Goal: Task Accomplishment & Management: Use online tool/utility

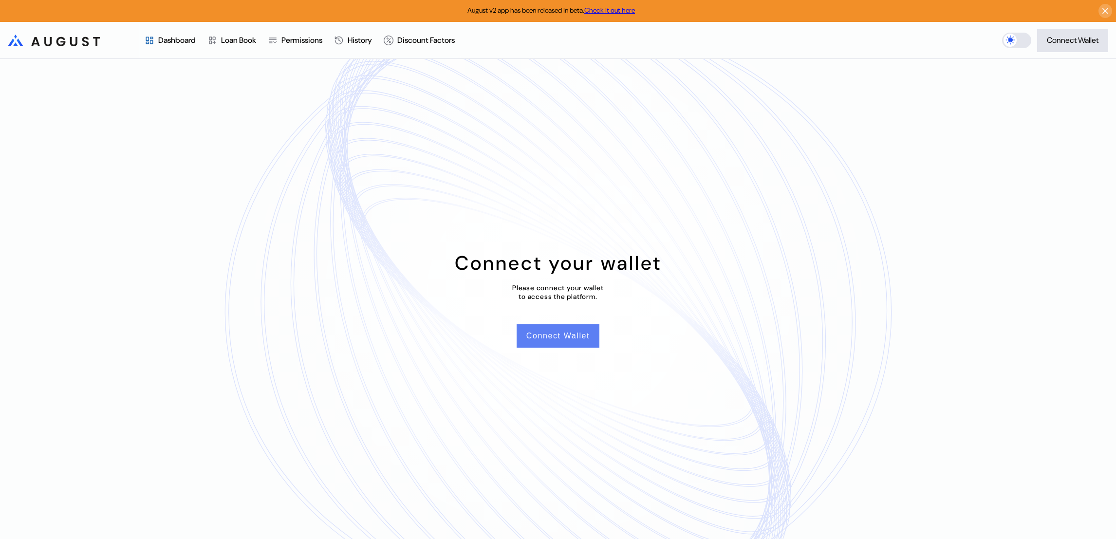
click at [551, 333] on button "Connect Wallet" at bounding box center [558, 335] width 83 height 23
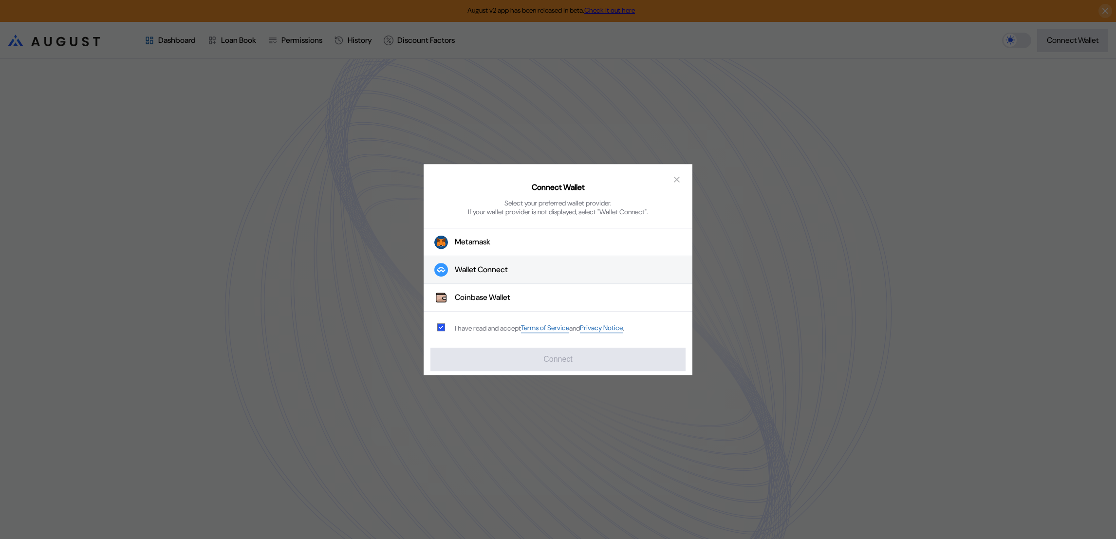
click at [551, 266] on button "Wallet Connect" at bounding box center [558, 271] width 269 height 28
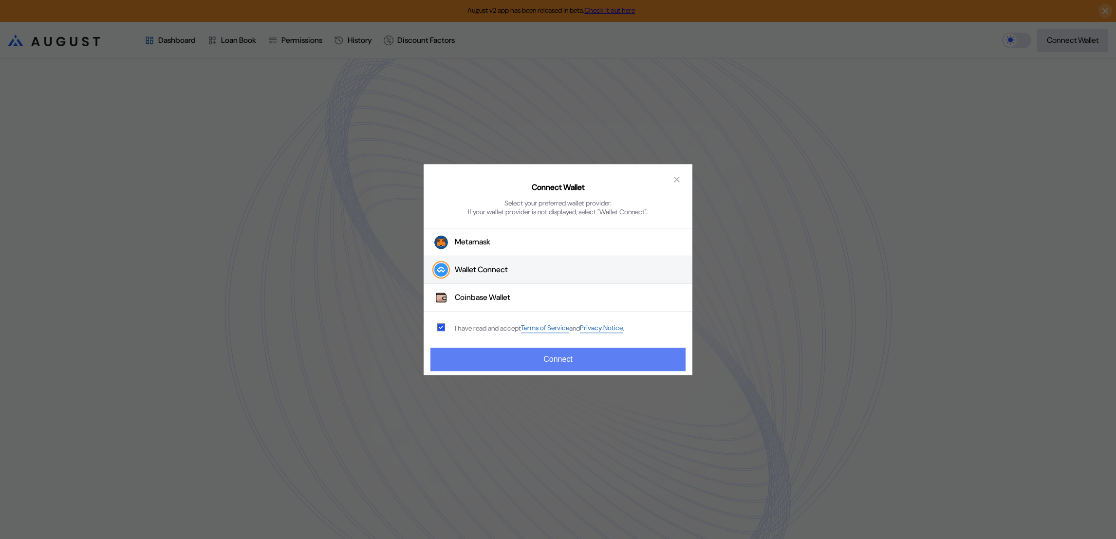
click at [557, 360] on button "Connect" at bounding box center [558, 359] width 255 height 23
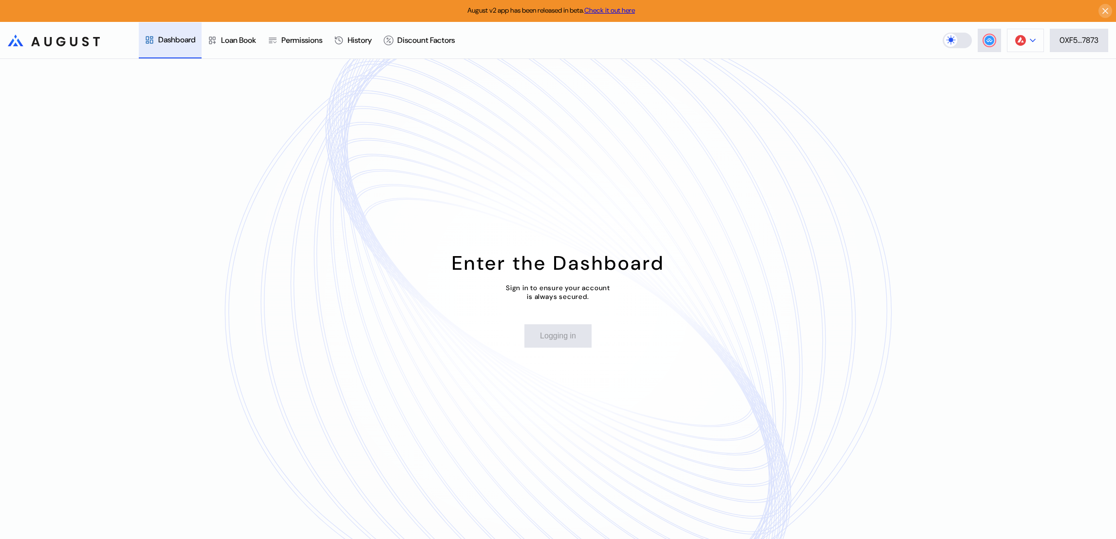
click at [1021, 43] on img at bounding box center [1020, 40] width 11 height 11
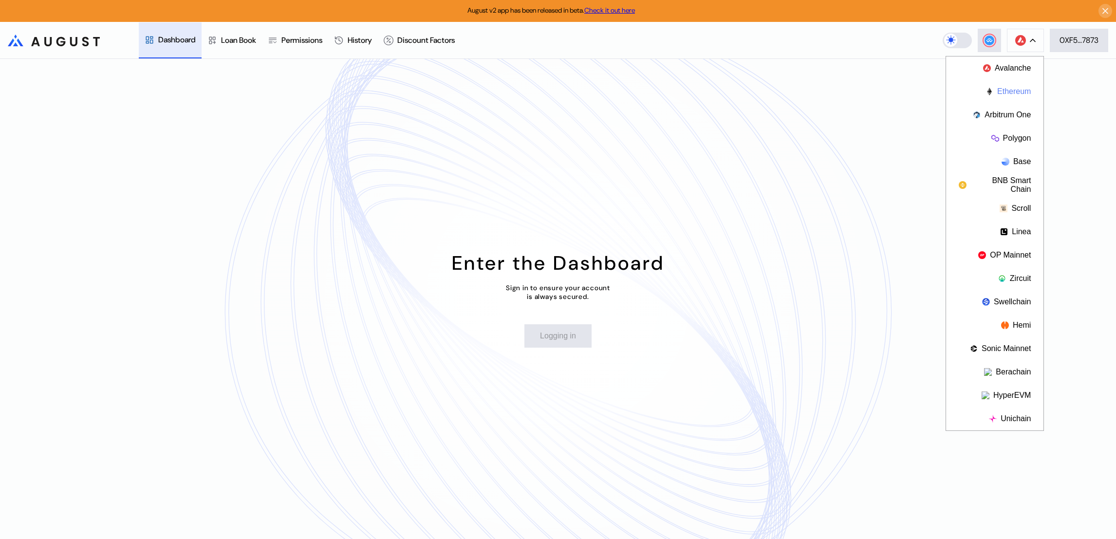
click at [1008, 94] on button "Ethereum" at bounding box center [994, 91] width 97 height 23
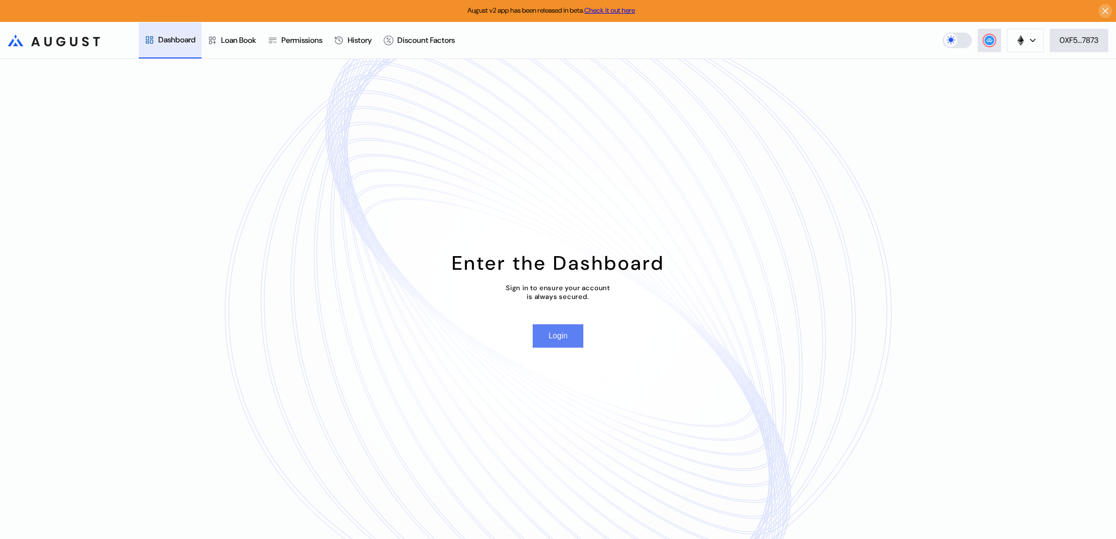
click at [563, 331] on button "Login" at bounding box center [558, 335] width 50 height 23
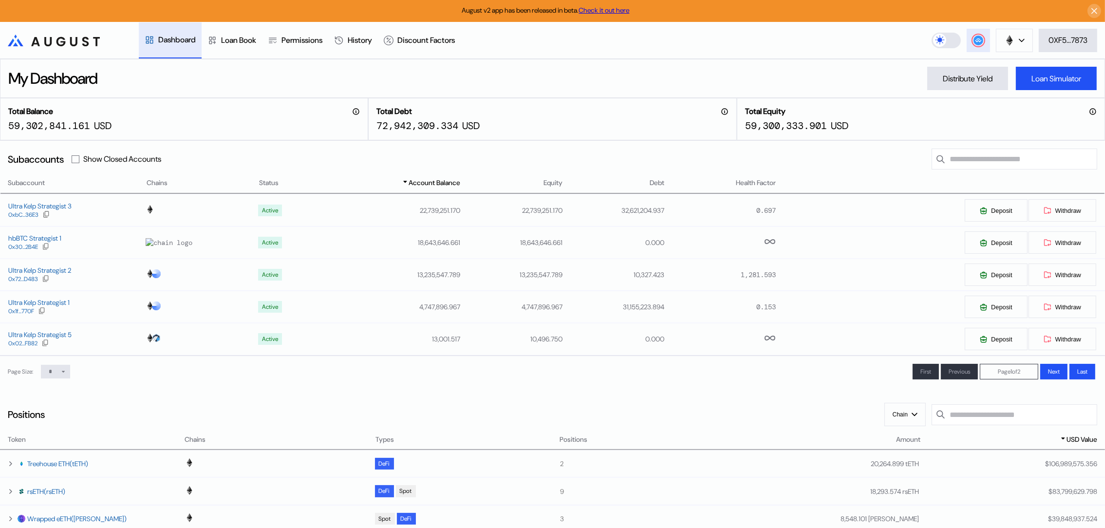
click at [977, 44] on circle at bounding box center [979, 41] width 10 height 10
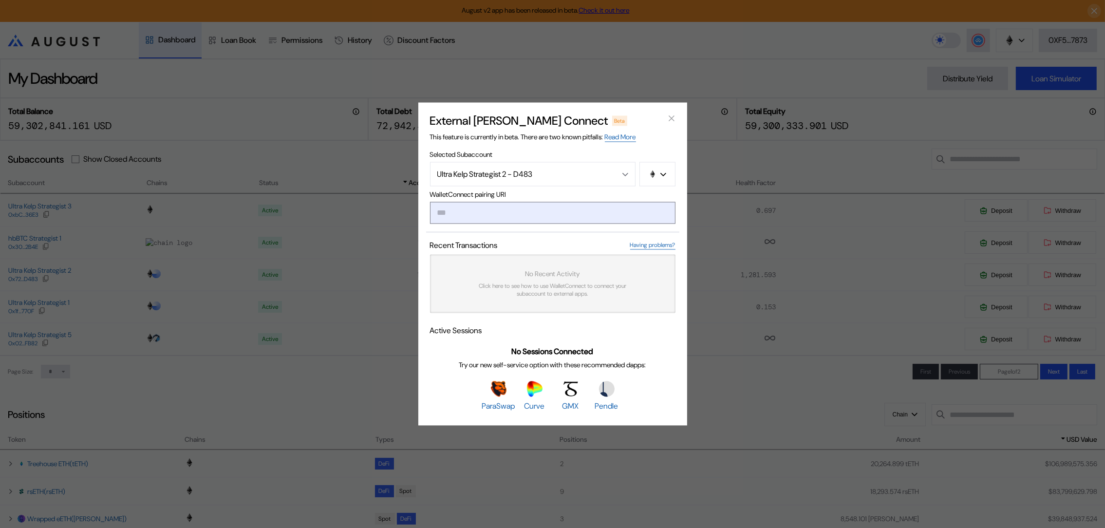
click at [562, 216] on input "modal" at bounding box center [552, 213] width 245 height 22
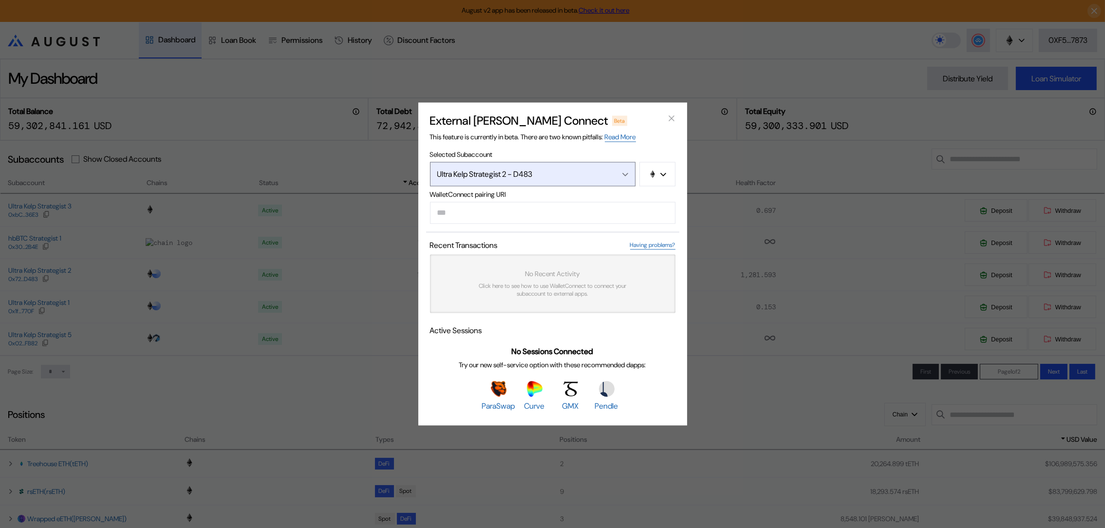
drag, startPoint x: 563, startPoint y: 216, endPoint x: 562, endPoint y: 180, distance: 36.1
click at [562, 180] on button "Ultra Kelp Strategist 2 - D483" at bounding box center [533, 174] width 206 height 24
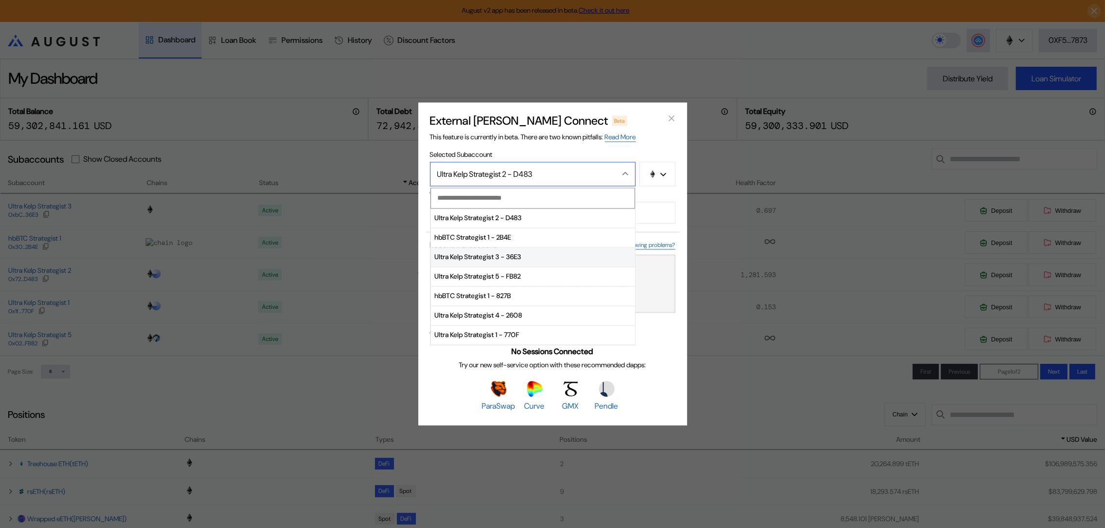
click at [551, 260] on span "Ultra Kelp Strategist 3 - 36E3" at bounding box center [533, 256] width 204 height 19
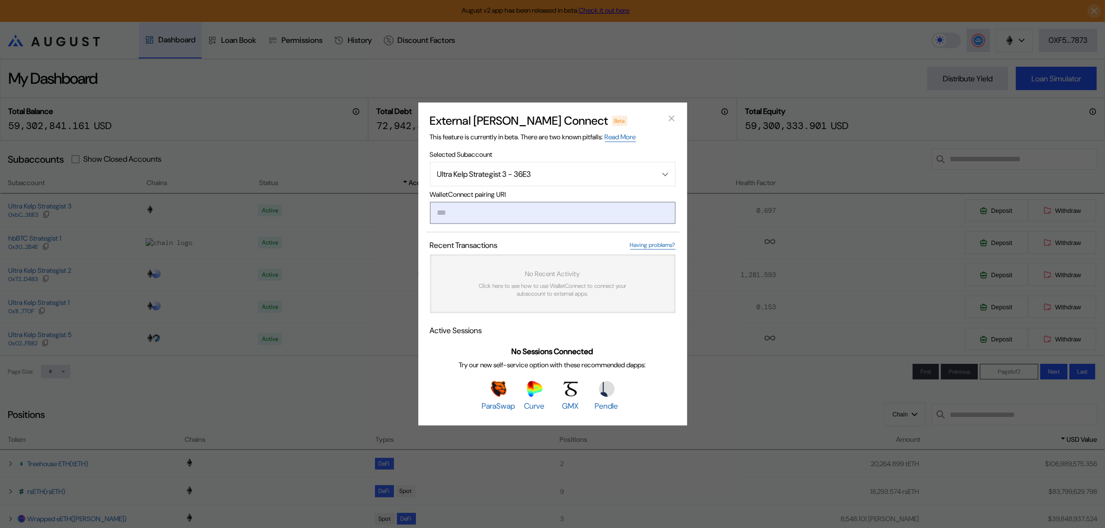
click at [562, 215] on input "modal" at bounding box center [552, 213] width 245 height 22
paste input "**********"
type input "**********"
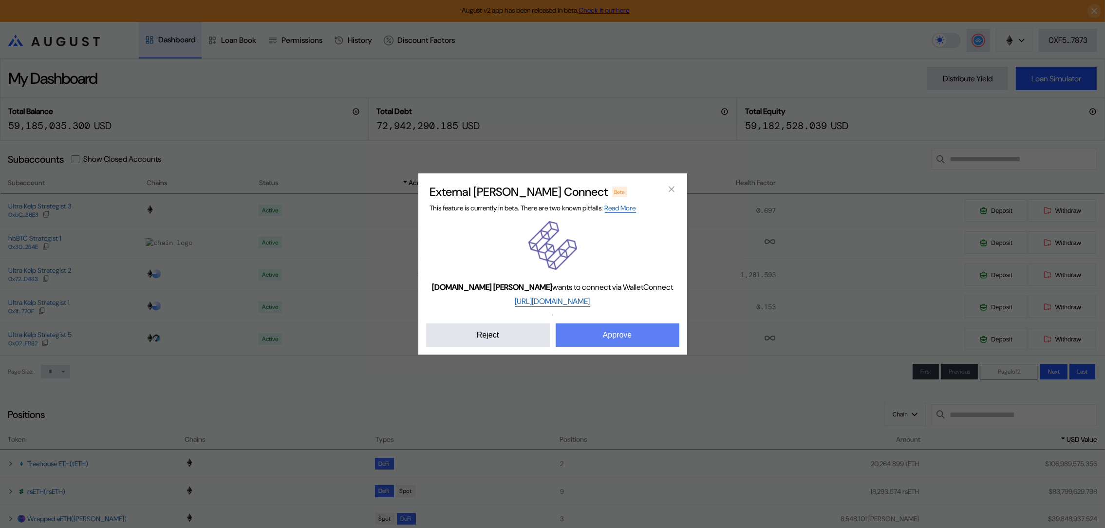
click at [600, 341] on button "Approve" at bounding box center [618, 334] width 124 height 23
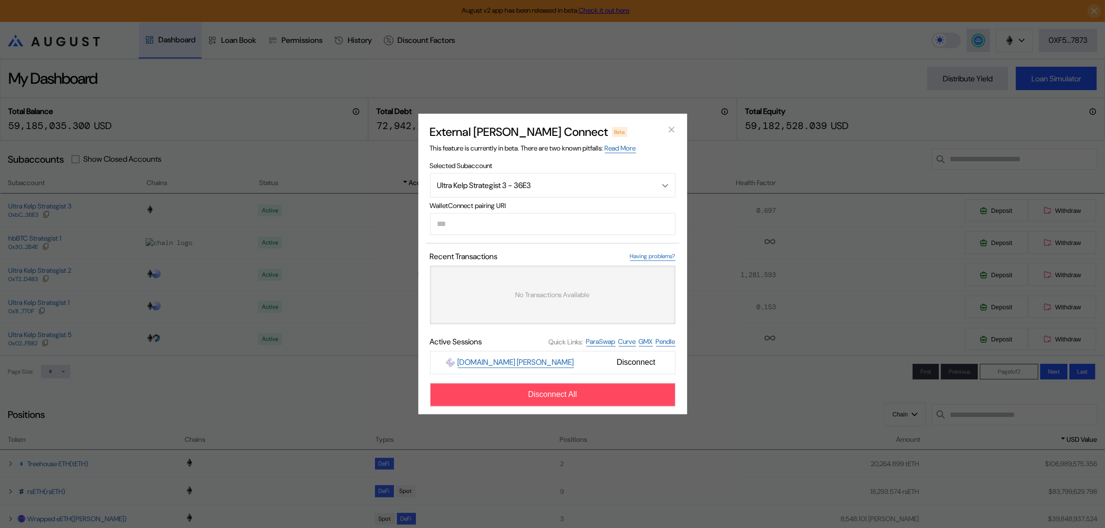
click at [639, 53] on div "External [PERSON_NAME] Connect Beta This feature is currently in beta. There ar…" at bounding box center [552, 264] width 1105 height 528
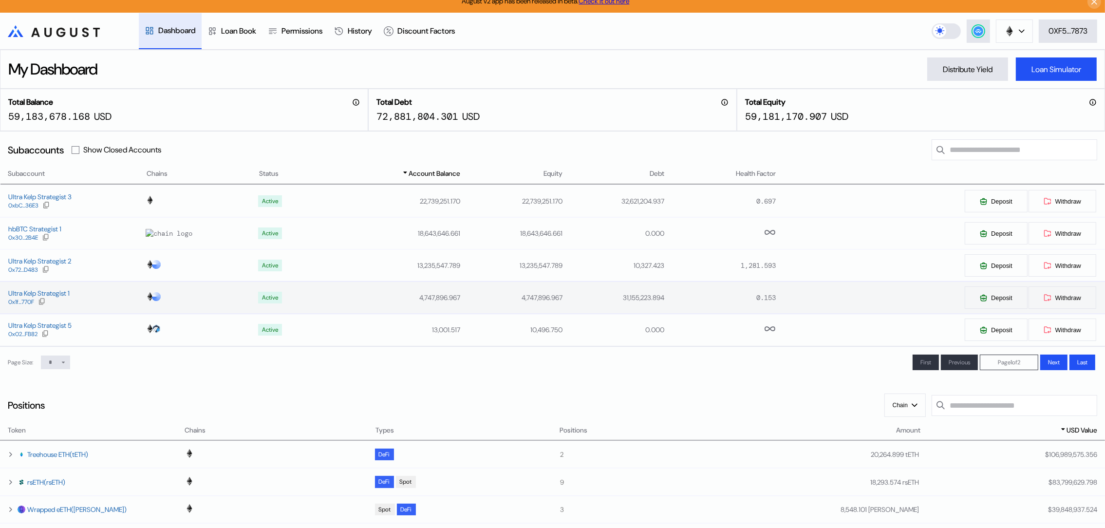
scroll to position [0, 0]
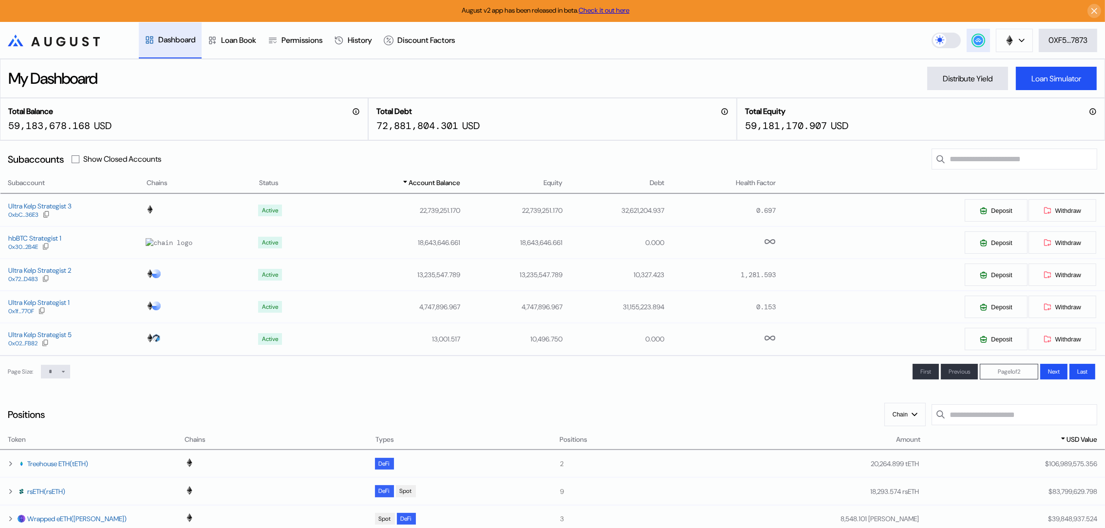
click at [977, 32] on button at bounding box center [978, 40] width 23 height 23
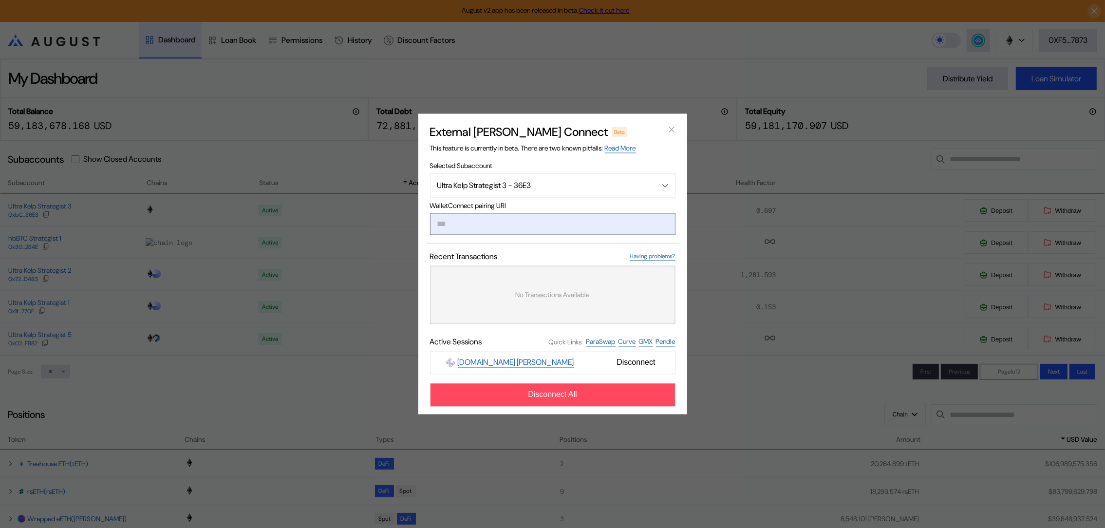
click at [564, 228] on input "modal" at bounding box center [552, 224] width 245 height 22
type input "**********"
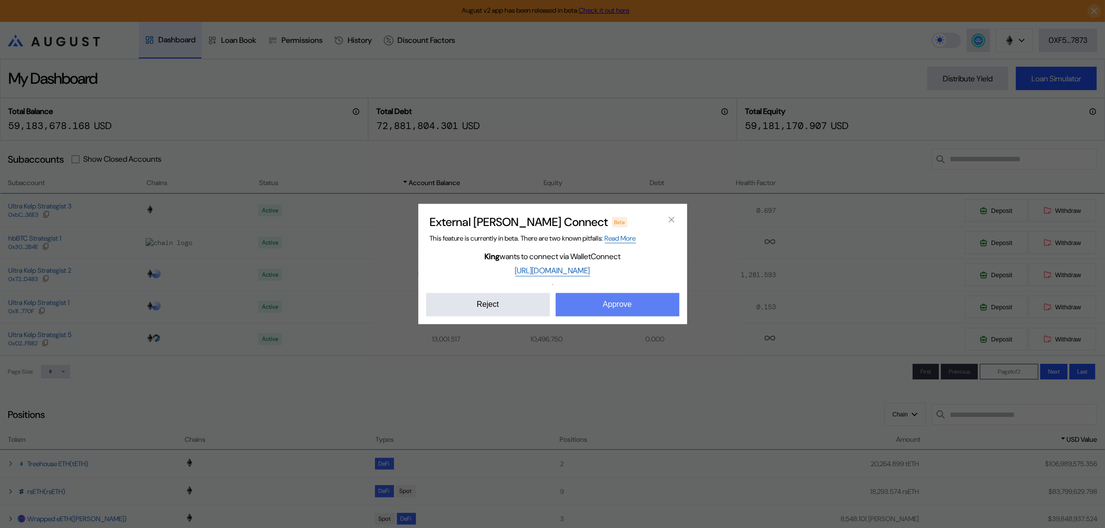
click at [630, 311] on button "Approve" at bounding box center [618, 304] width 124 height 23
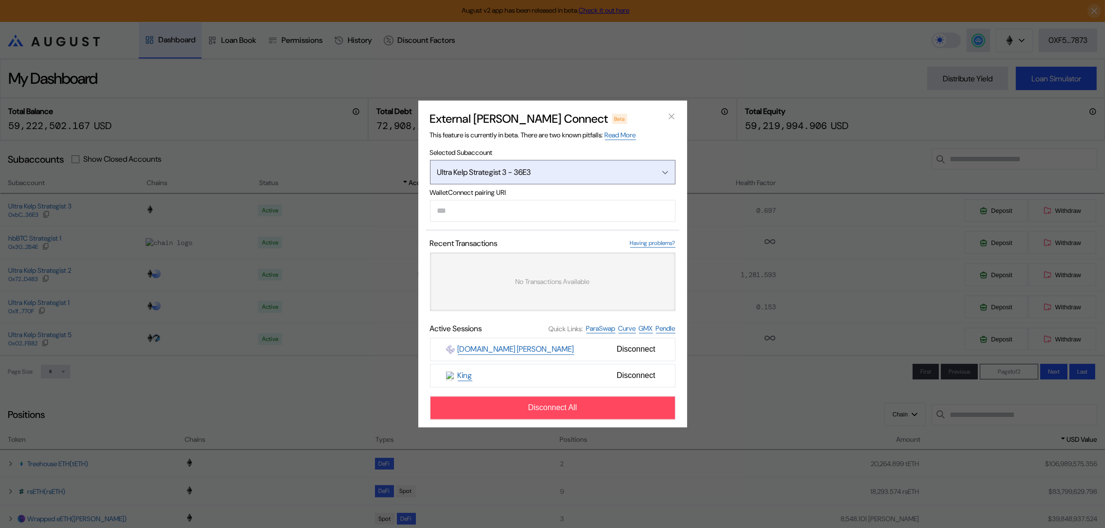
drag, startPoint x: 608, startPoint y: 216, endPoint x: 642, endPoint y: 174, distance: 53.7
click at [642, 174] on div "Ultra Kelp Strategist 3 - 36E3" at bounding box center [540, 172] width 206 height 10
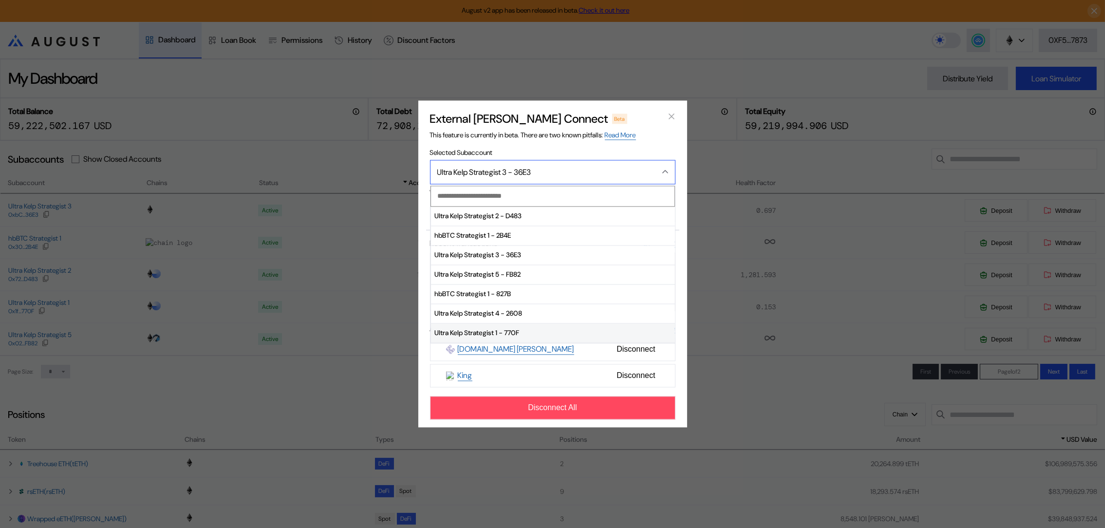
click at [550, 336] on span "Ultra Kelp Strategist 1 - 770F" at bounding box center [553, 332] width 244 height 19
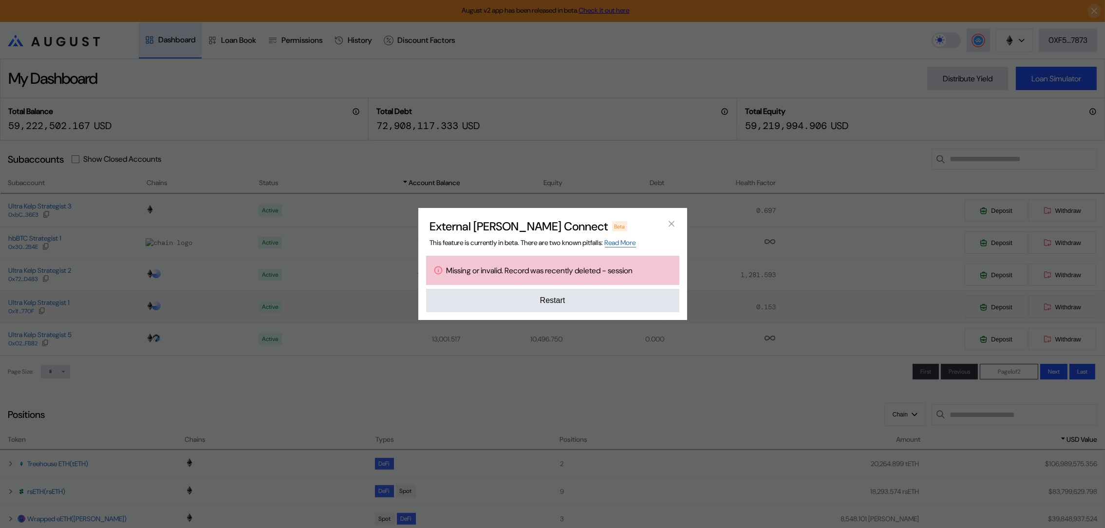
drag, startPoint x: 510, startPoint y: 217, endPoint x: 460, endPoint y: 300, distance: 97.1
click at [460, 300] on button "Restart" at bounding box center [552, 300] width 253 height 23
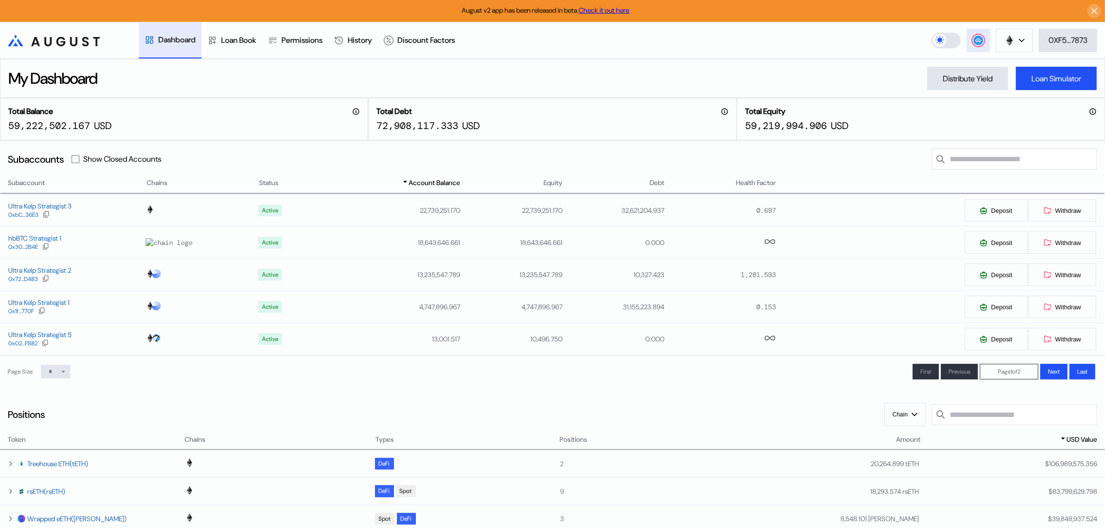
click at [981, 44] on icon at bounding box center [979, 41] width 10 height 10
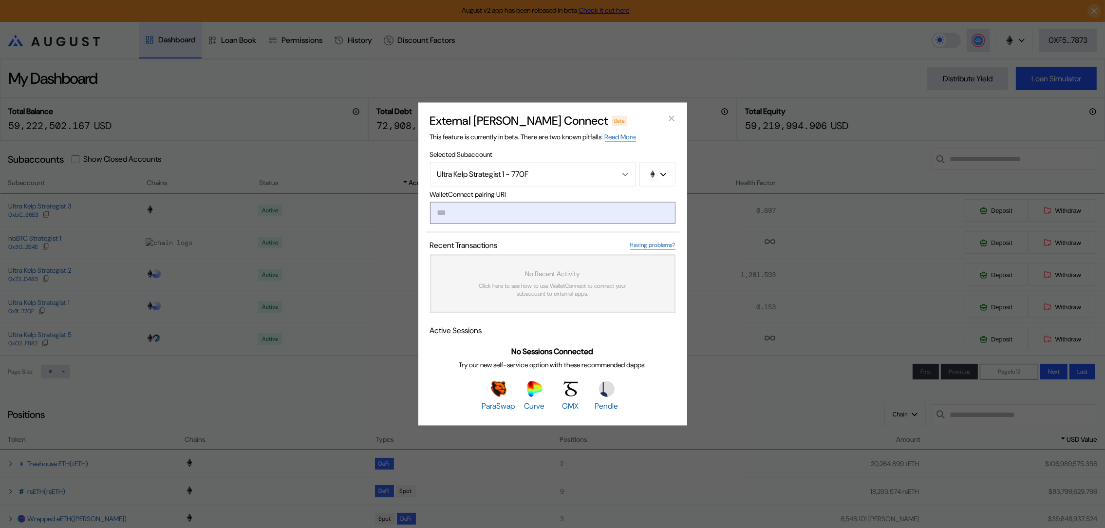
click at [543, 218] on input "modal" at bounding box center [552, 213] width 245 height 22
type input "**********"
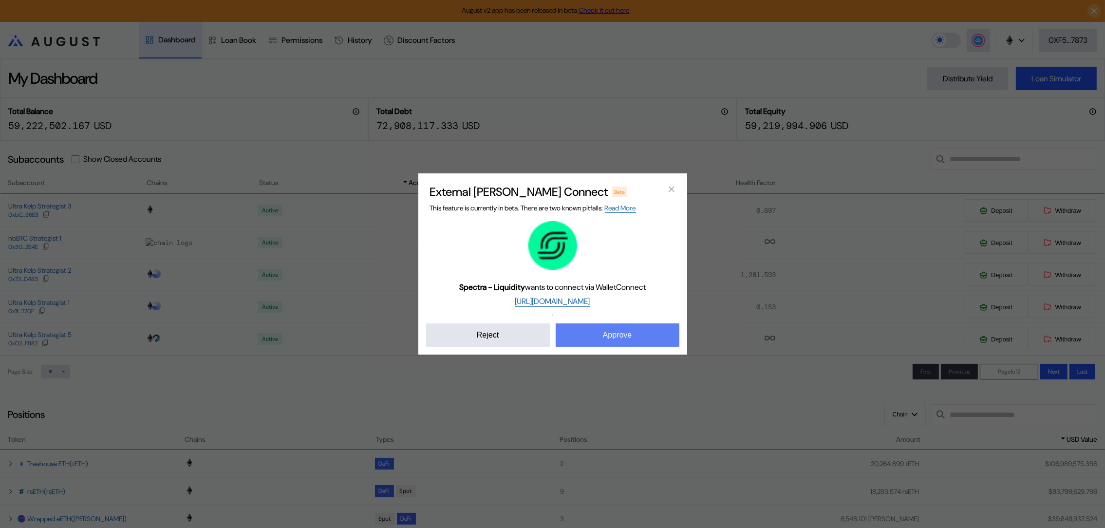
click at [607, 328] on button "Approve" at bounding box center [618, 334] width 124 height 23
